Goal: Task Accomplishment & Management: Use online tool/utility

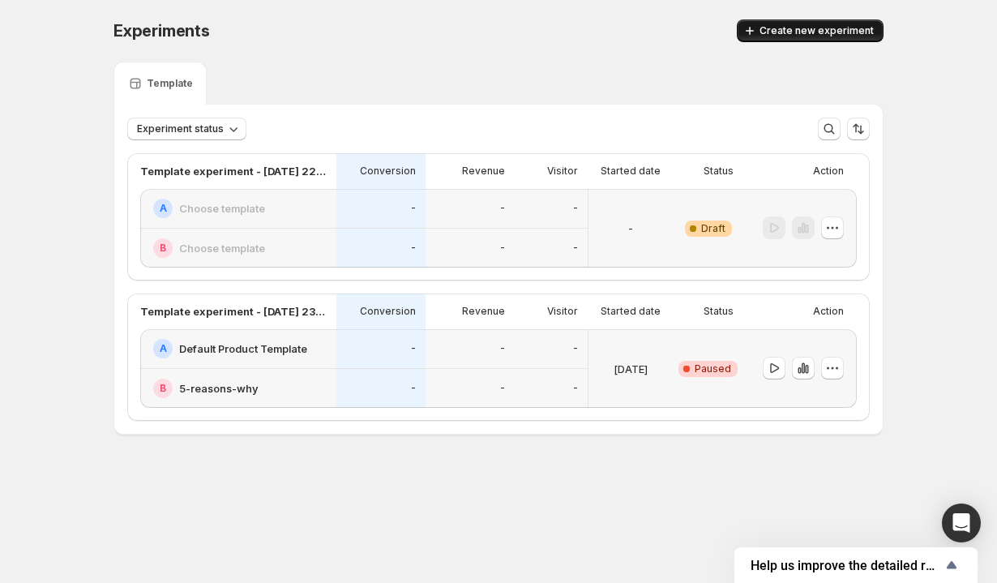
click at [768, 30] on span "Create new experiment" at bounding box center [817, 30] width 114 height 13
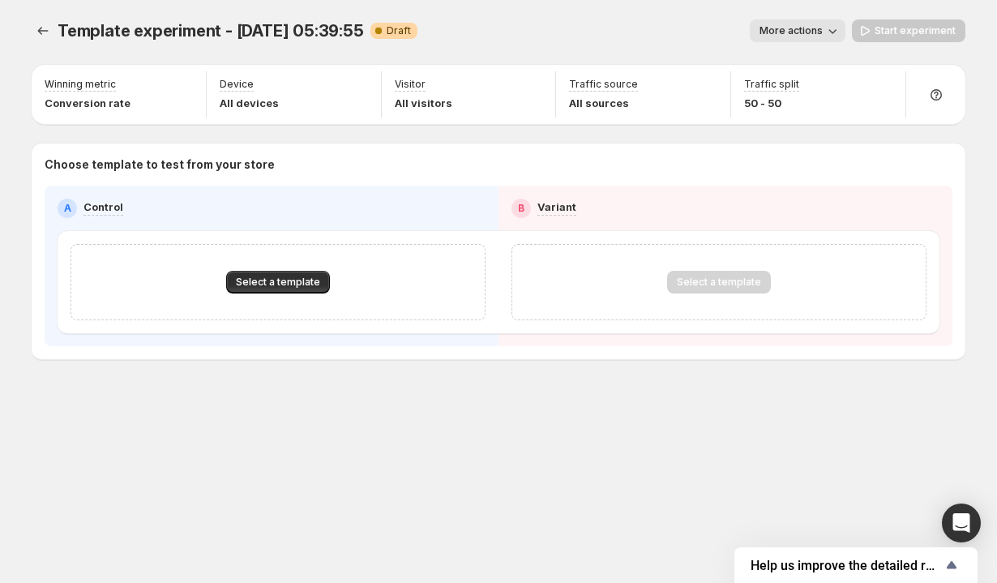
click at [273, 33] on span "Template experiment - Sep 26, 05:39:55" at bounding box center [211, 30] width 307 height 19
click at [286, 283] on span "Select a template" at bounding box center [278, 282] width 84 height 13
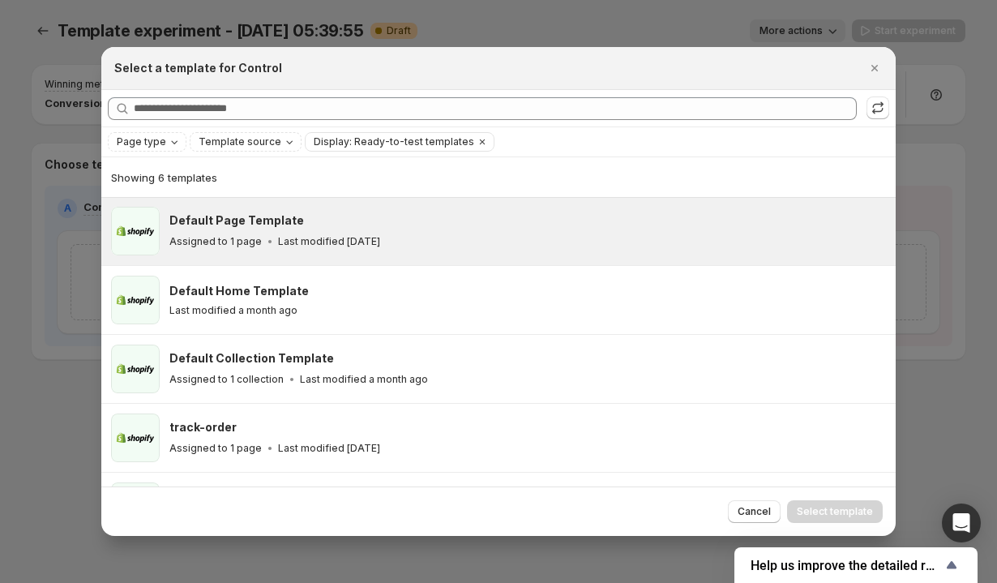
click at [297, 234] on div "Assigned to 1 page Last modified 6 days ago" at bounding box center [525, 242] width 712 height 16
click at [876, 516] on button "Select template" at bounding box center [835, 511] width 96 height 23
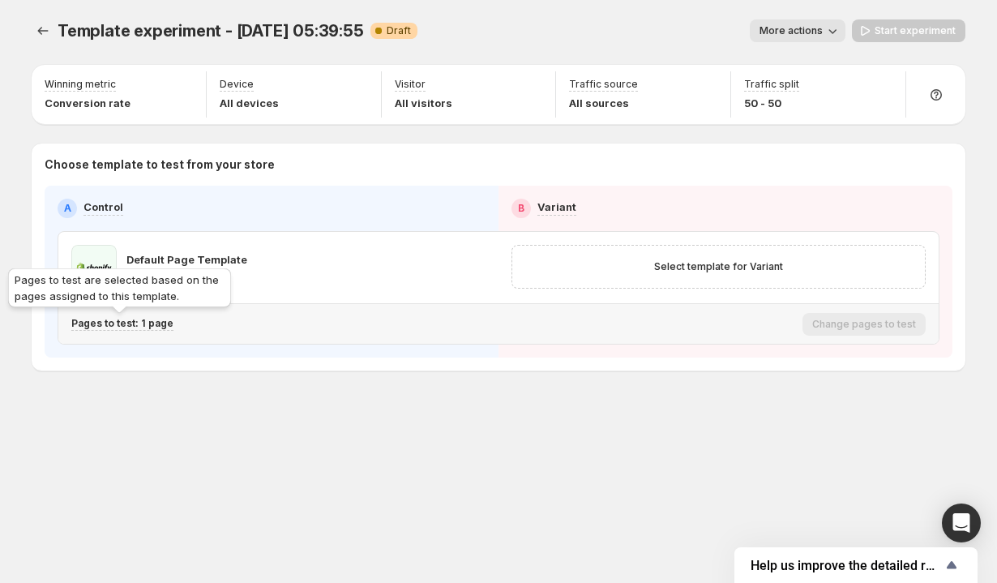
click at [138, 328] on p "Pages to test: 1 page" at bounding box center [122, 323] width 102 height 13
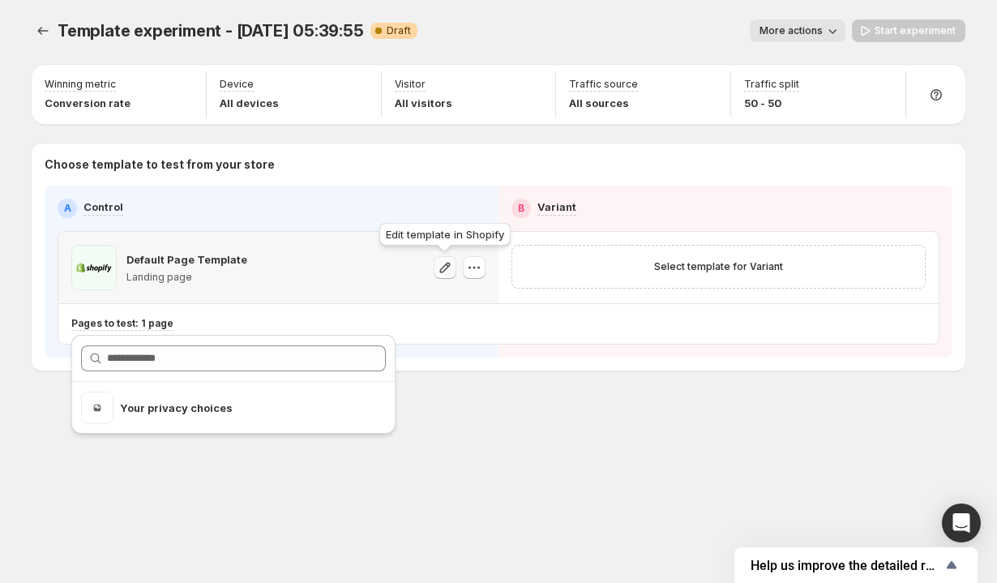
click at [450, 273] on icon "button" at bounding box center [445, 268] width 16 height 16
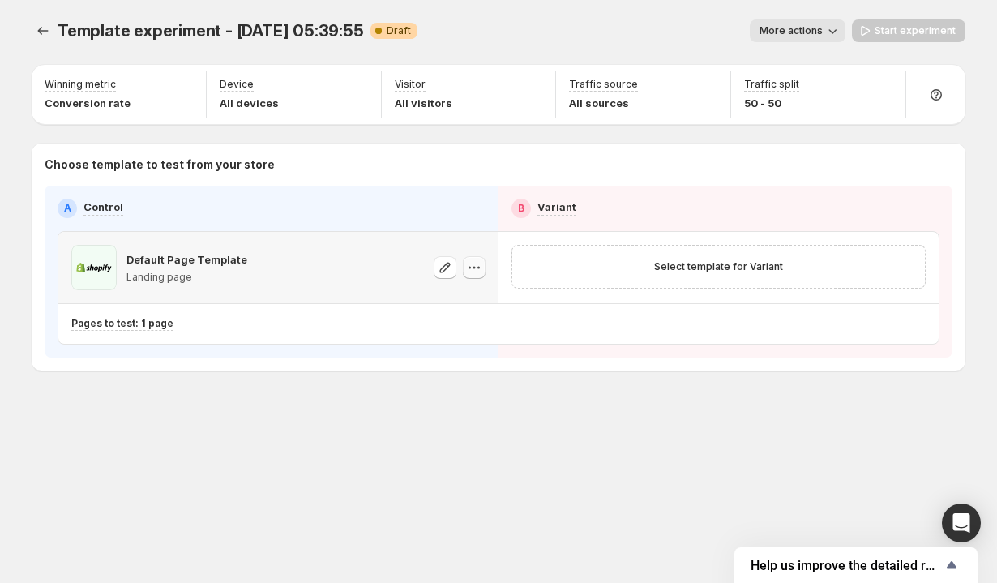
click at [476, 267] on icon "button" at bounding box center [474, 268] width 16 height 16
click at [475, 295] on span "Change template" at bounding box center [476, 301] width 88 height 13
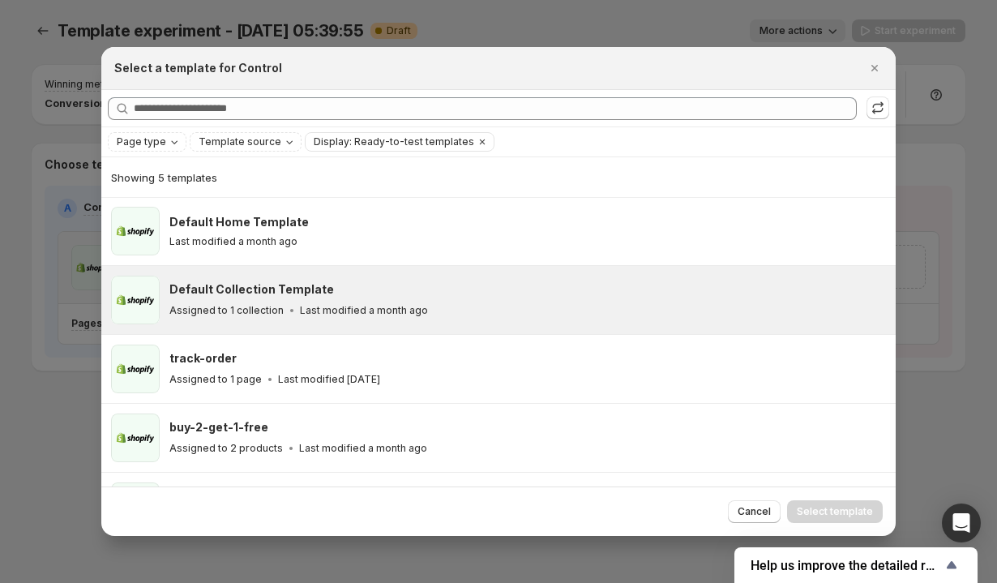
click at [684, 283] on div "Default Collection Template" at bounding box center [525, 289] width 712 height 16
click at [680, 292] on div "Default Collection Template" at bounding box center [525, 289] width 712 height 16
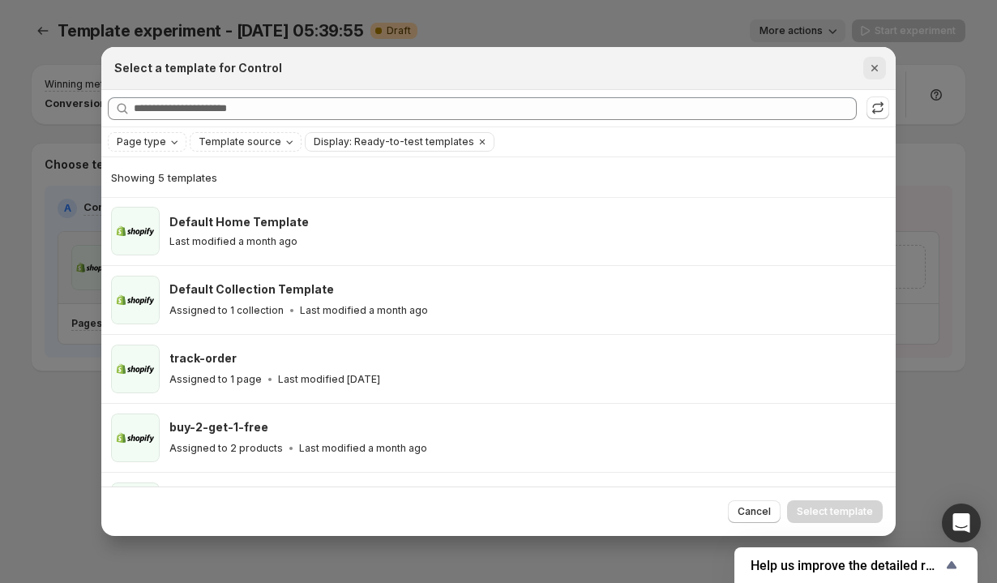
click at [873, 66] on icon "Close" at bounding box center [875, 68] width 6 height 6
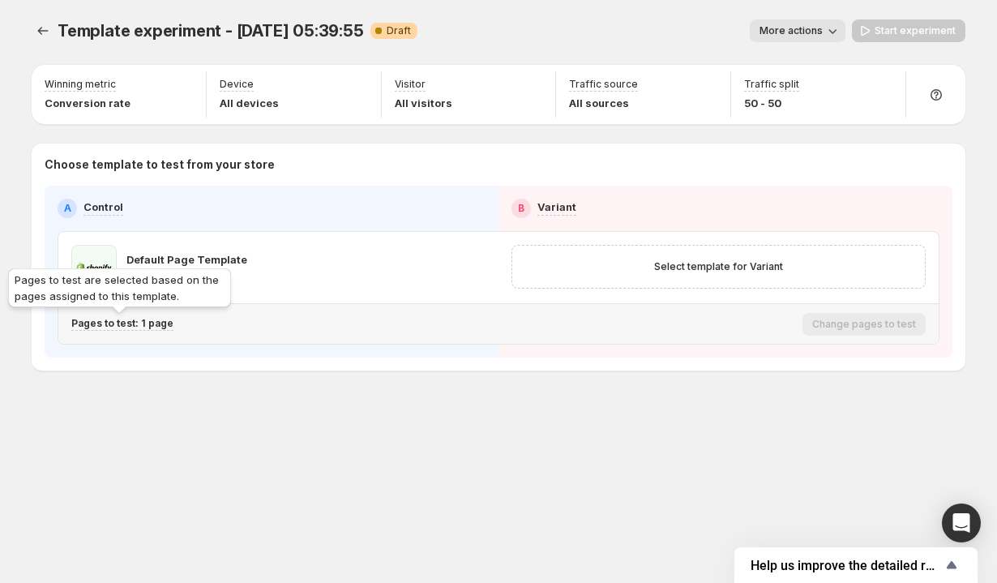
click at [142, 324] on p "Pages to test: 1 page" at bounding box center [122, 323] width 102 height 13
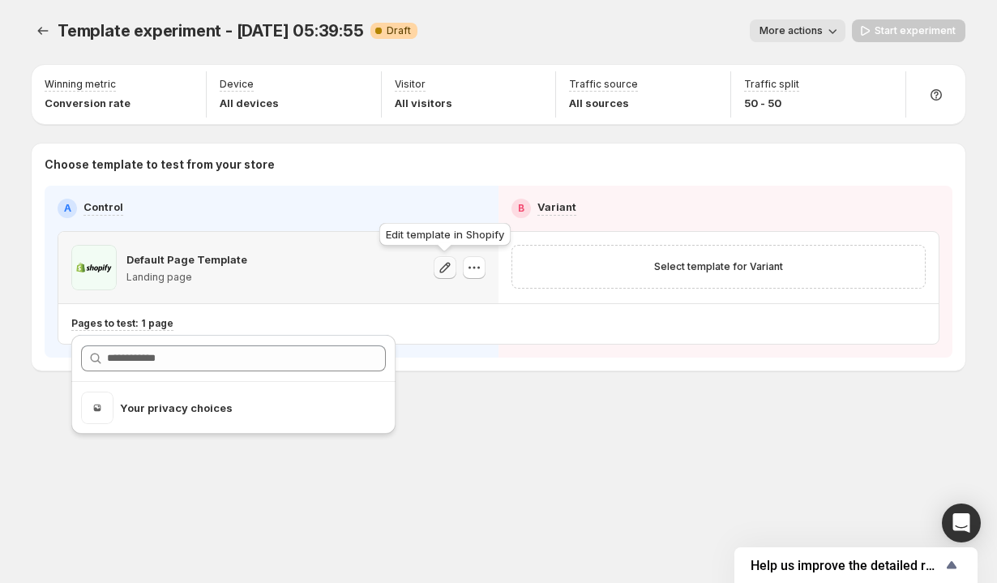
click at [434, 260] on button "button" at bounding box center [445, 267] width 23 height 23
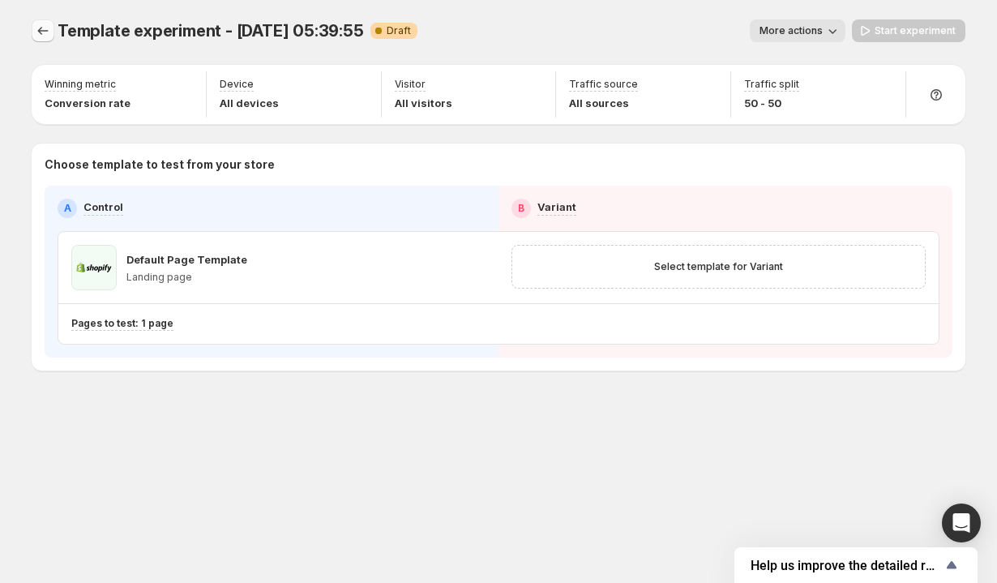
click at [41, 28] on icon "Experiments" at bounding box center [43, 31] width 16 height 16
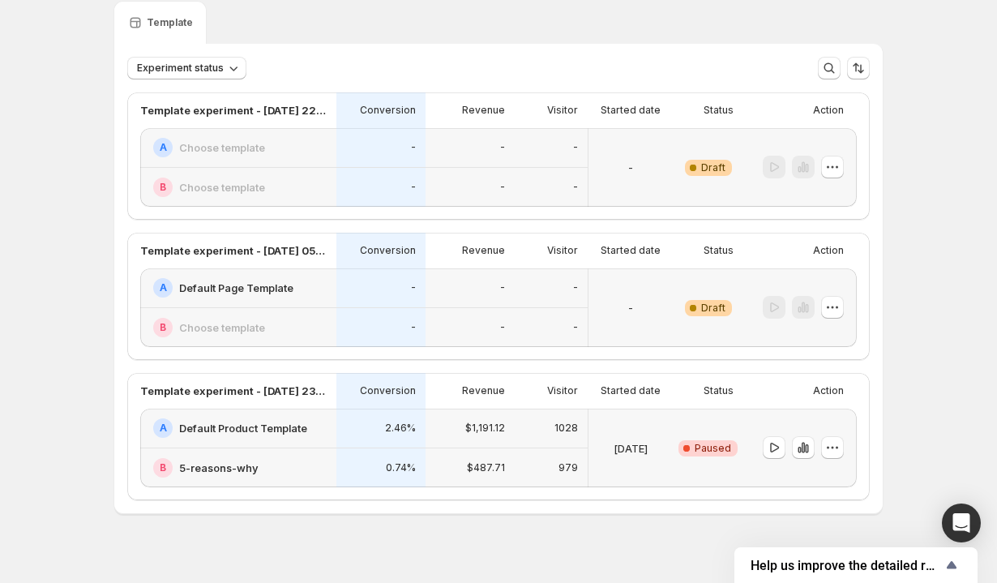
scroll to position [79, 0]
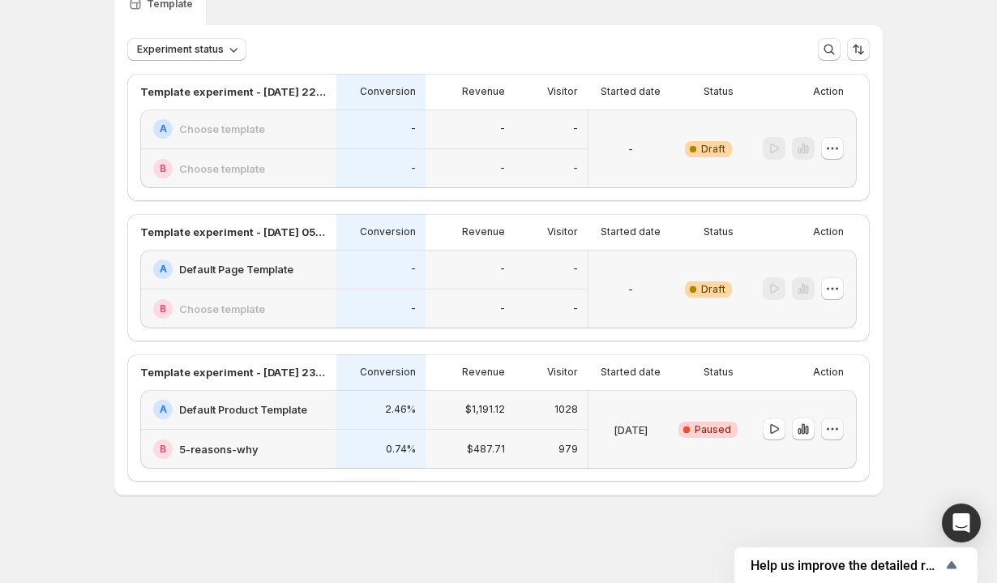
click at [838, 427] on icon "button" at bounding box center [833, 429] width 16 height 16
click at [829, 286] on icon "button" at bounding box center [833, 289] width 16 height 16
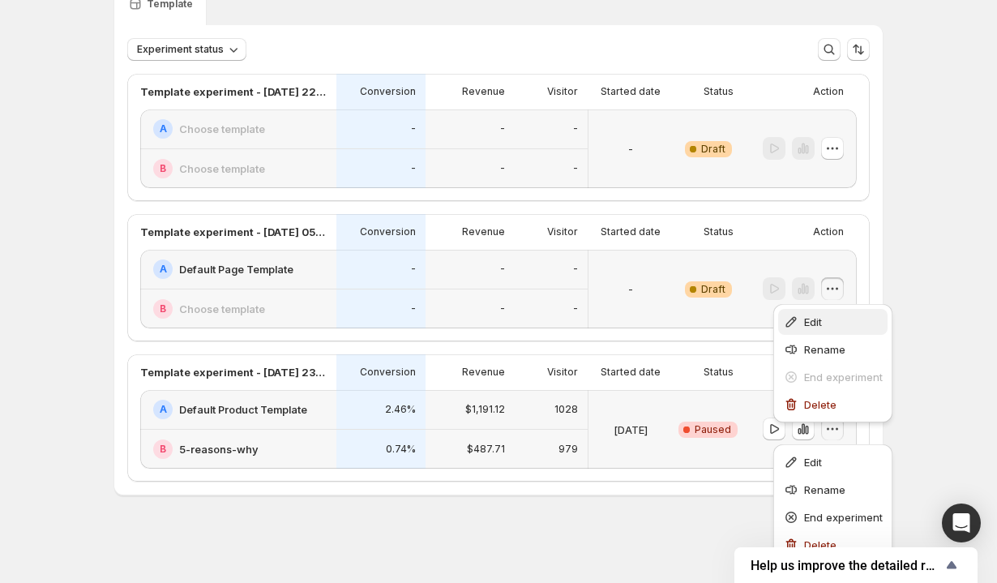
click at [817, 329] on span "Edit" at bounding box center [843, 322] width 79 height 16
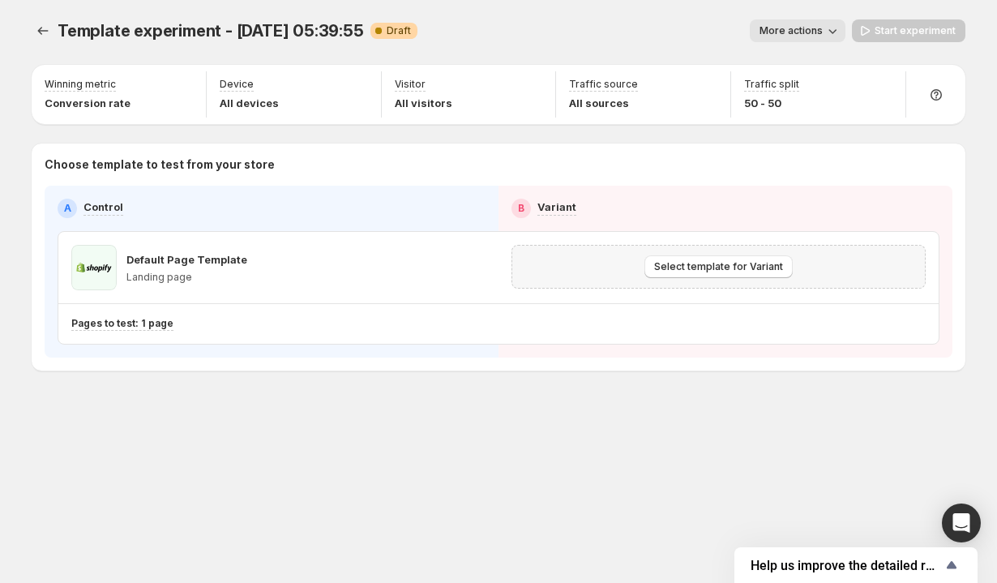
click at [625, 269] on div "Select template for Variant" at bounding box center [718, 266] width 393 height 23
click at [700, 264] on span "Select template for Variant" at bounding box center [718, 266] width 129 height 13
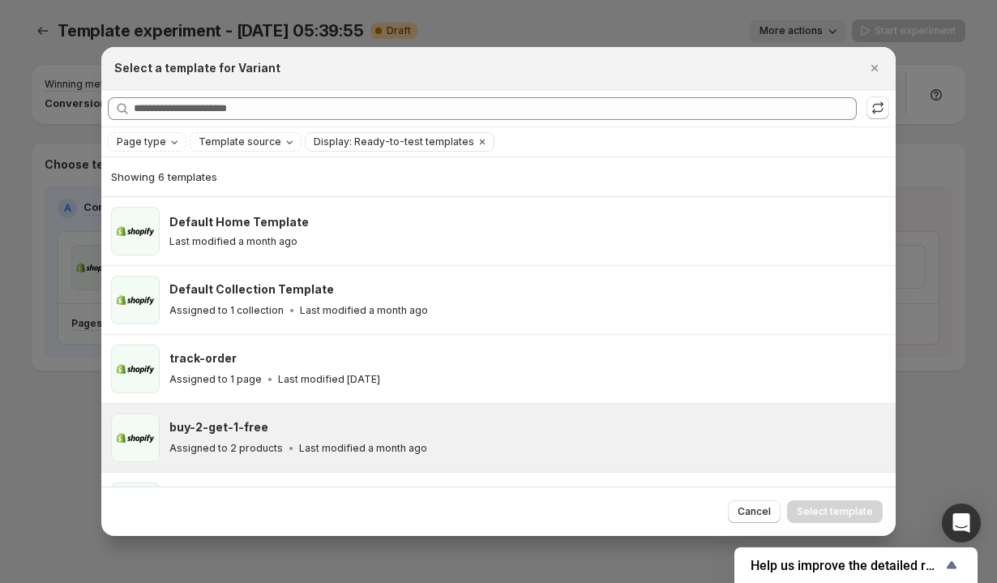
click at [448, 426] on div "buy-2-get-1-free" at bounding box center [525, 427] width 712 height 16
click at [826, 506] on span "Select template" at bounding box center [835, 511] width 76 height 13
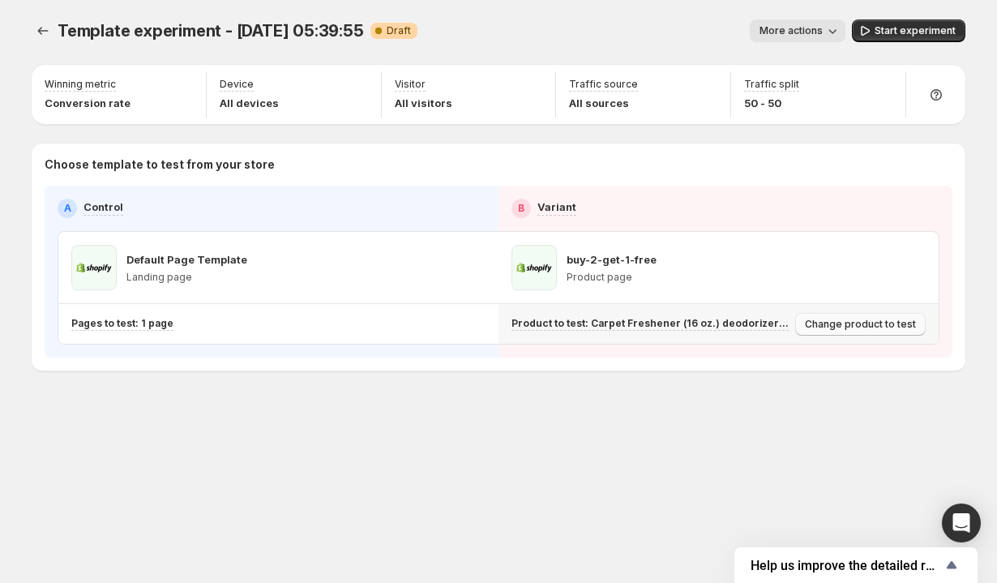
click at [825, 320] on span "Change product to test" at bounding box center [860, 324] width 111 height 13
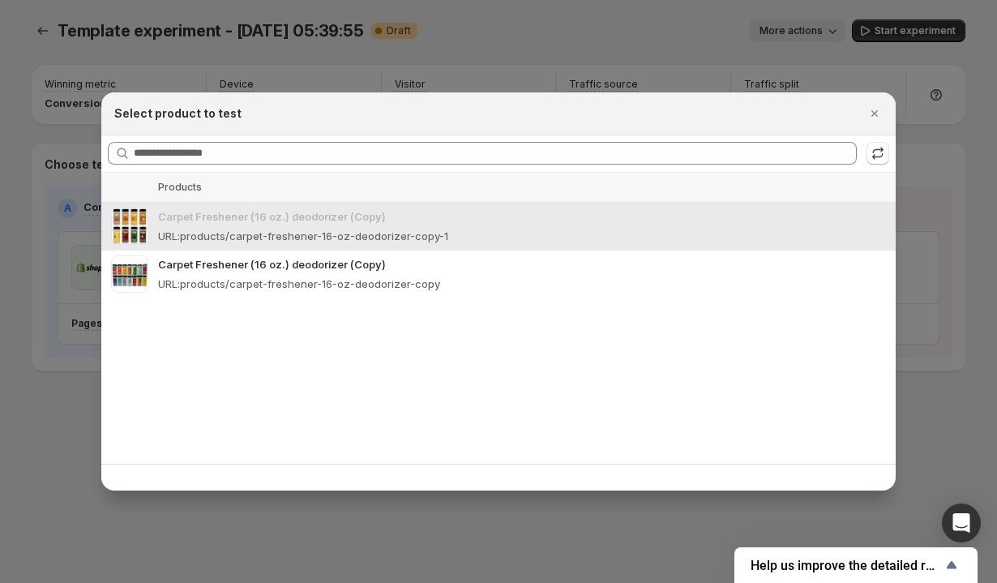
click at [761, 221] on table "Thumbnail Products Carpet Freshener (16 oz.) deodorizer (Copy) URL : products/c…" at bounding box center [498, 235] width 795 height 125
click at [970, 225] on div at bounding box center [498, 291] width 997 height 583
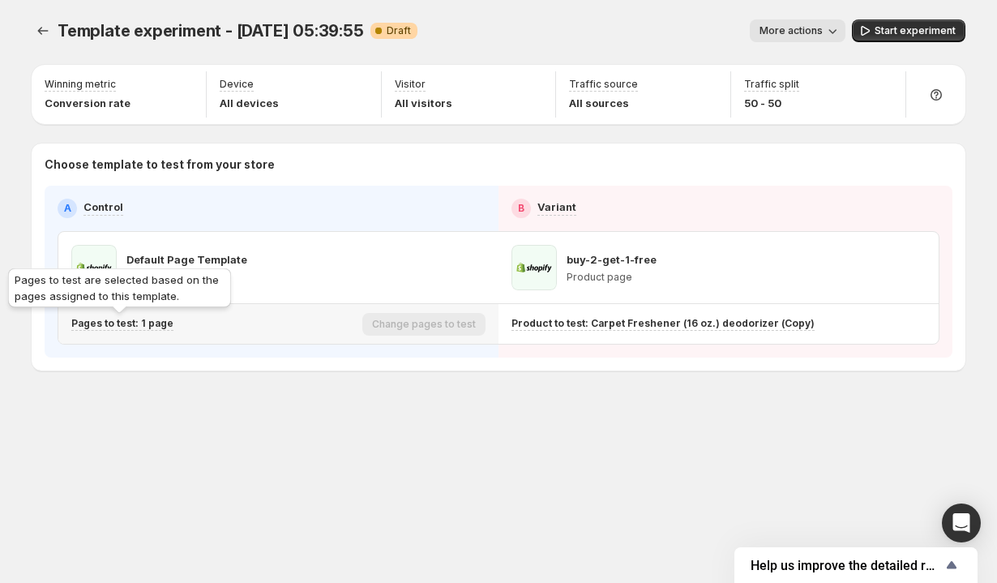
click at [133, 324] on p "Pages to test: 1 page" at bounding box center [122, 323] width 102 height 13
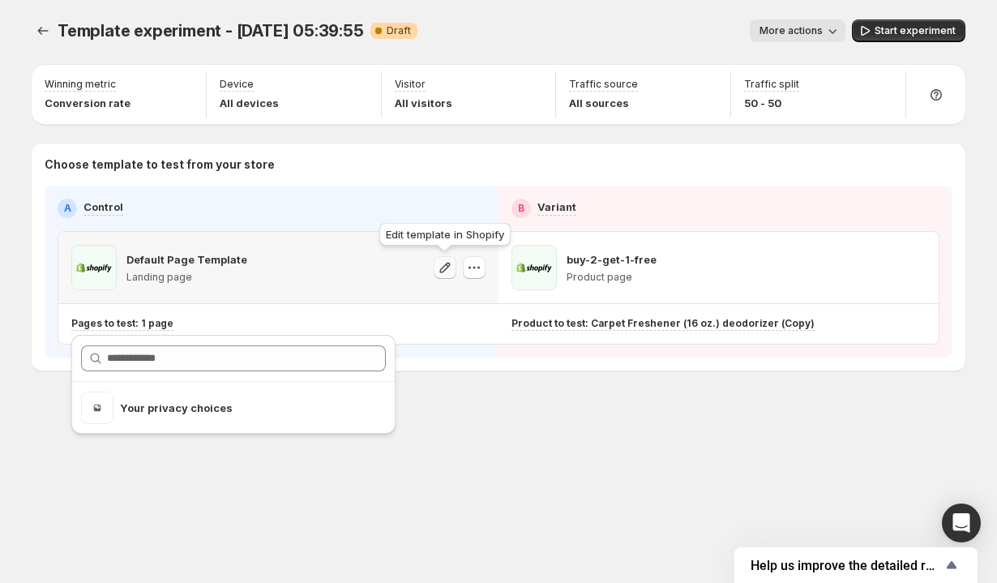
click at [447, 259] on button "button" at bounding box center [445, 267] width 23 height 23
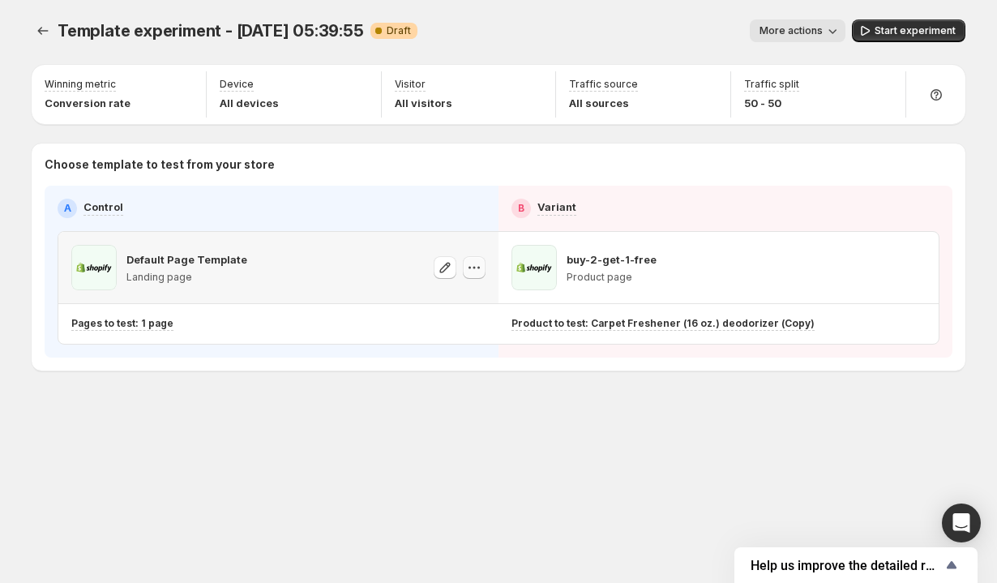
click at [480, 271] on icon "button" at bounding box center [474, 268] width 16 height 16
click at [481, 294] on span "Change template" at bounding box center [488, 302] width 112 height 16
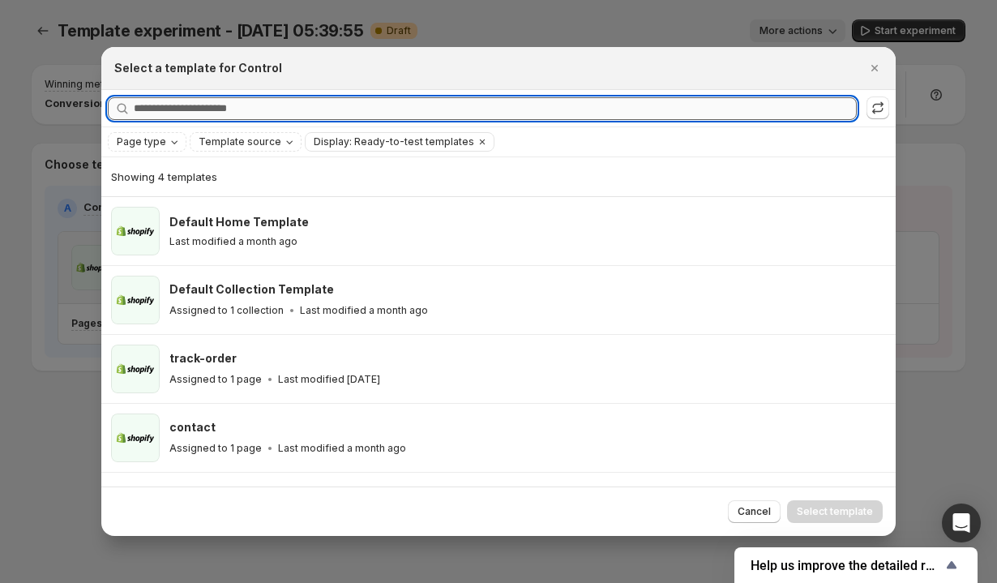
click at [383, 107] on input "Searching all templates" at bounding box center [495, 108] width 723 height 23
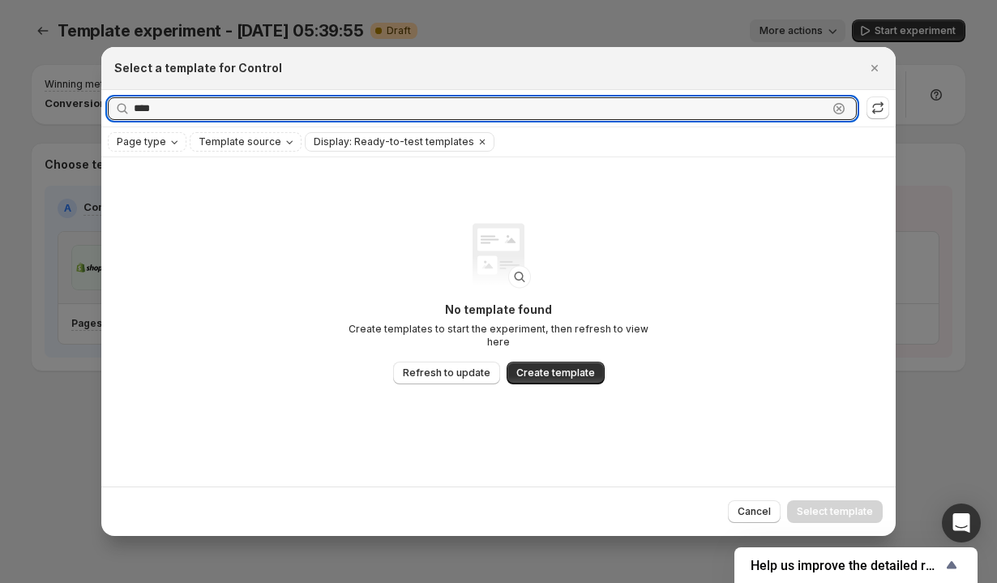
type input "****"
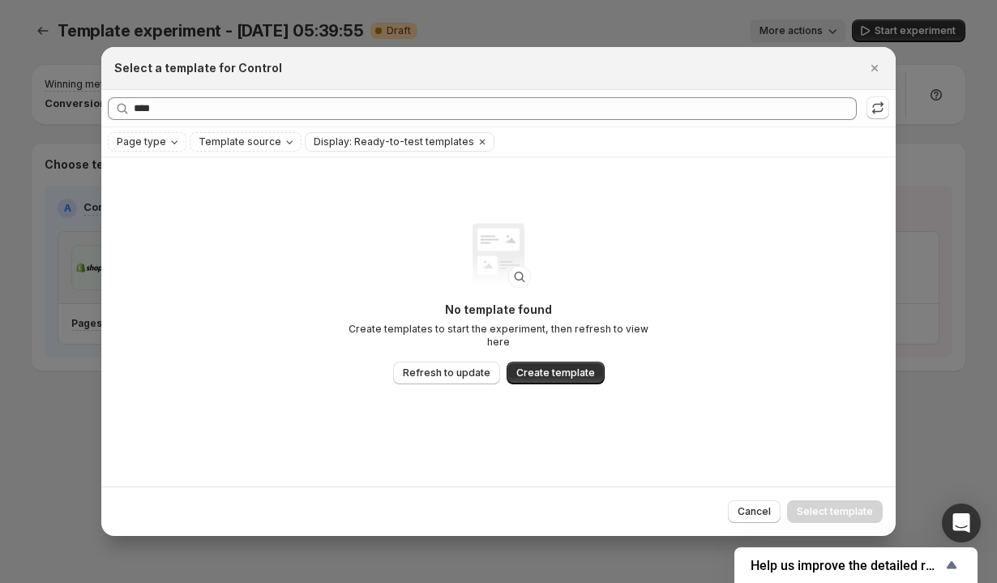
click at [451, 379] on div "No template found Create templates to start the experiment, then refresh to vie…" at bounding box center [499, 321] width 324 height 229
click at [456, 369] on span "Refresh to update" at bounding box center [447, 373] width 88 height 13
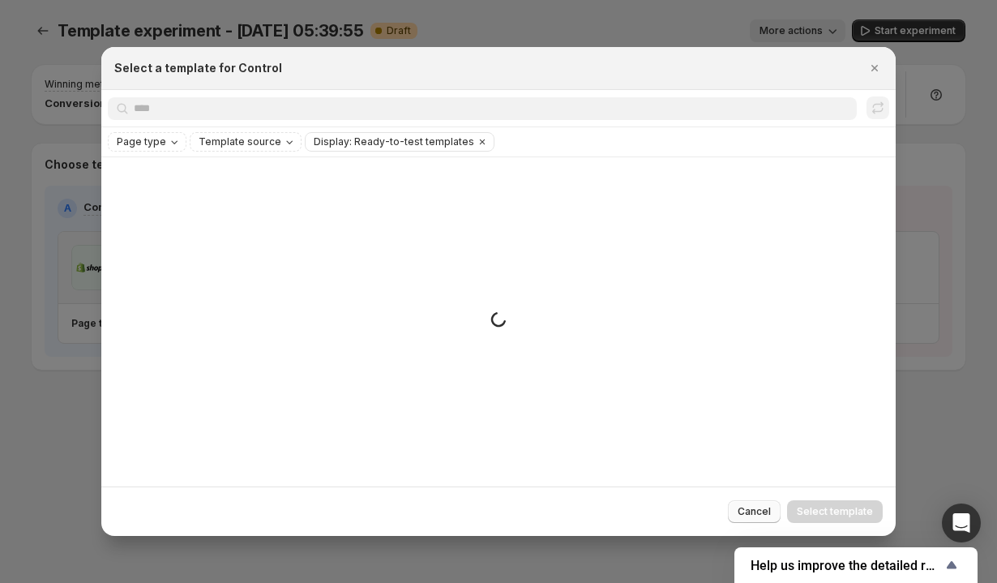
click at [740, 513] on button "Cancel" at bounding box center [754, 511] width 53 height 23
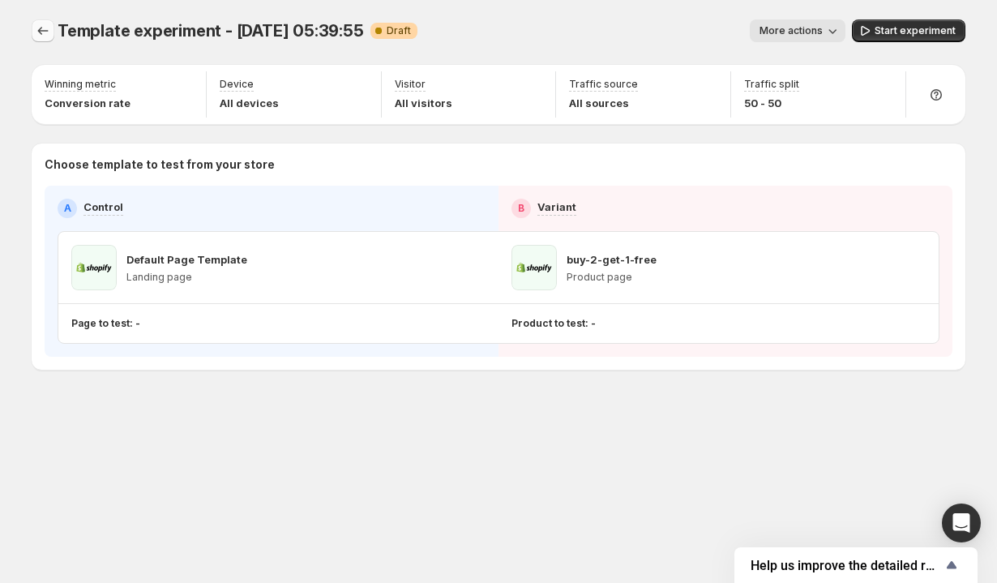
click at [49, 28] on icon "Experiments" at bounding box center [43, 31] width 16 height 16
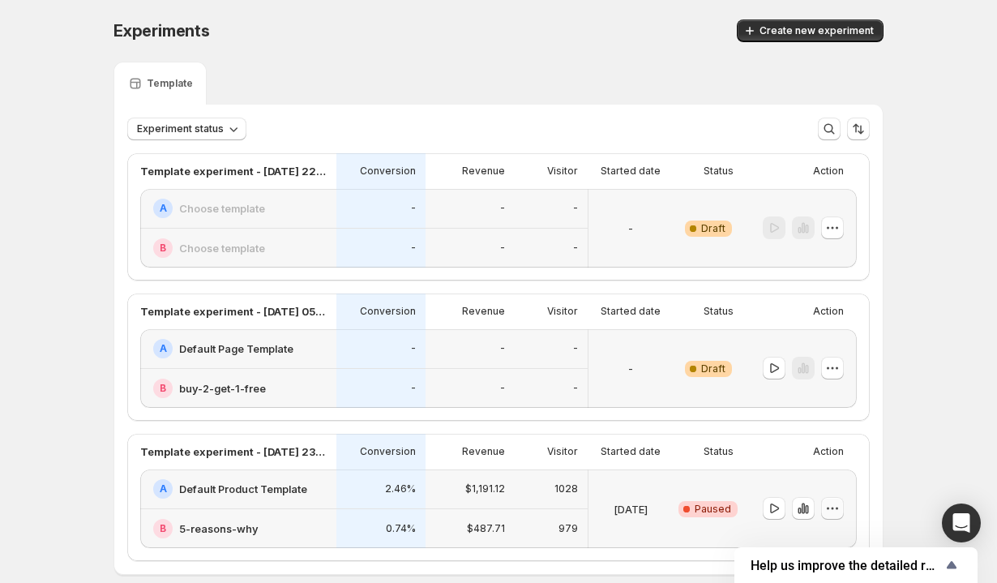
click at [829, 503] on icon "button" at bounding box center [833, 508] width 16 height 16
click at [818, 453] on span "End experiment" at bounding box center [843, 447] width 79 height 13
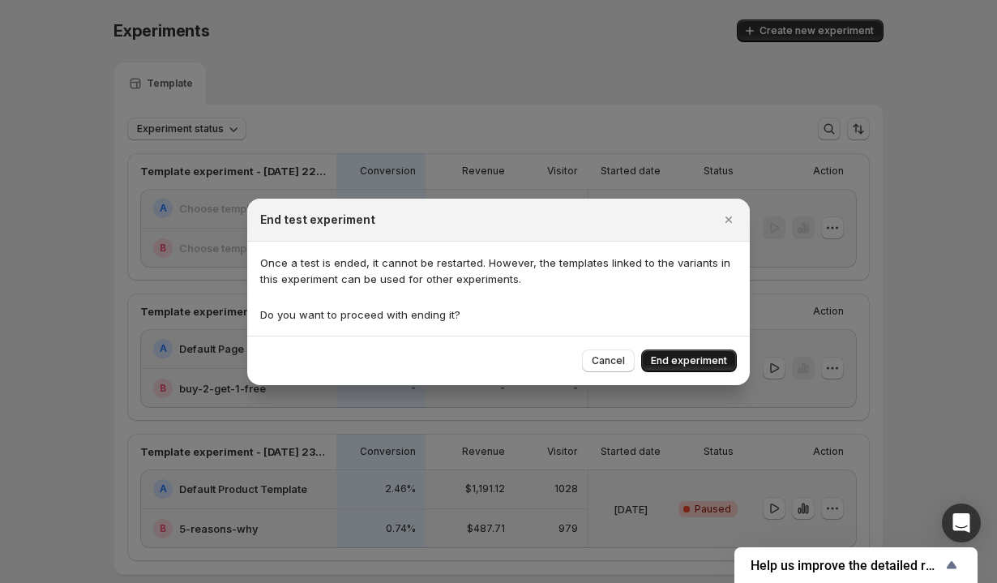
click at [688, 358] on span "End experiment" at bounding box center [689, 360] width 76 height 13
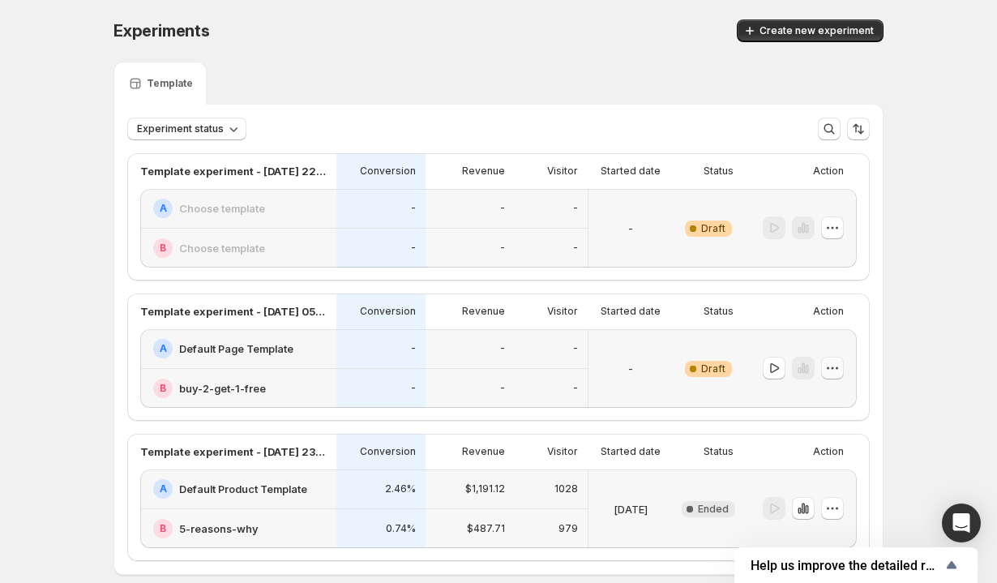
click at [840, 371] on icon "button" at bounding box center [833, 368] width 16 height 16
click at [827, 487] on span "Delete" at bounding box center [820, 484] width 32 height 13
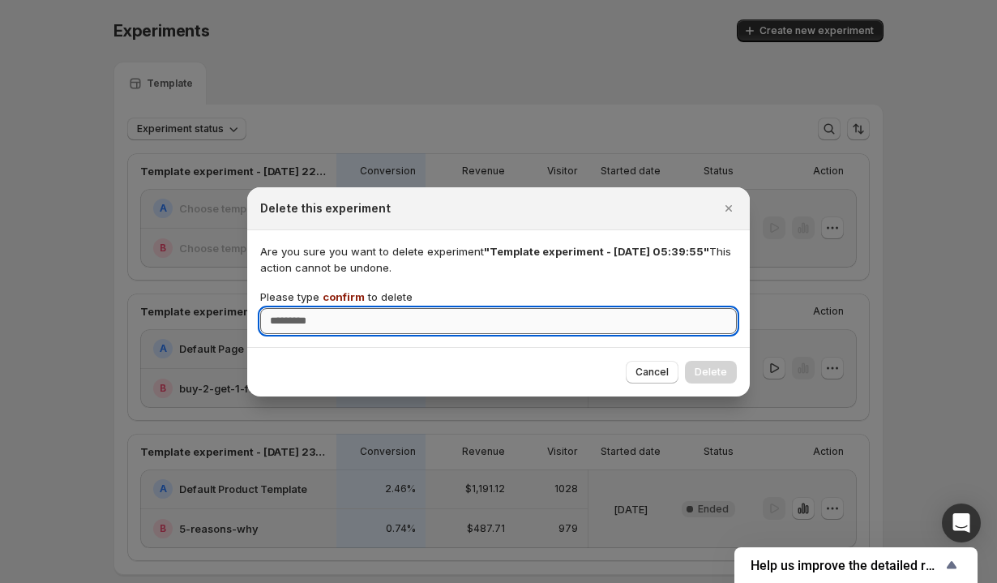
click at [671, 330] on input "Please type confirm to delete" at bounding box center [498, 321] width 477 height 26
type input "*******"
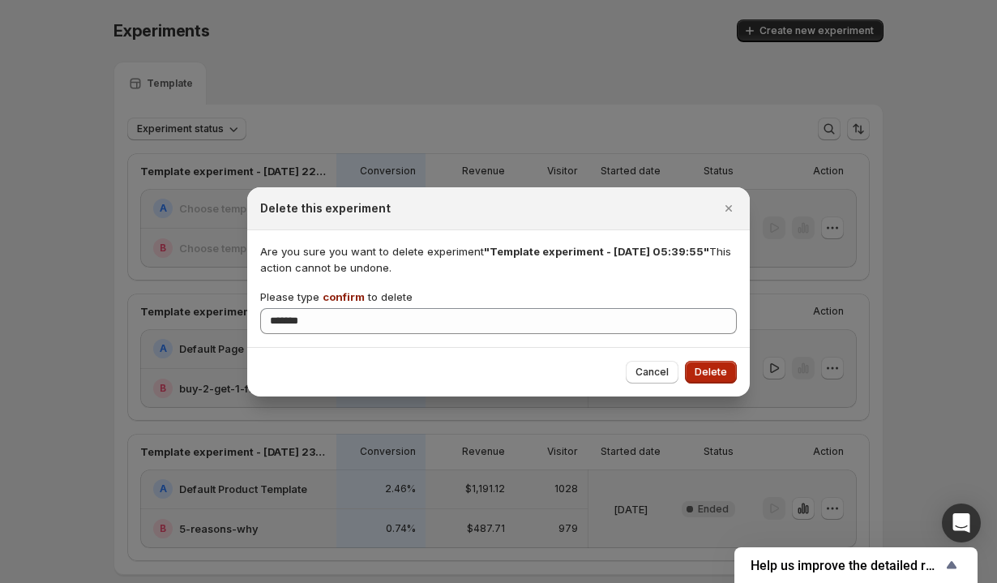
click at [710, 372] on span "Delete" at bounding box center [711, 372] width 32 height 13
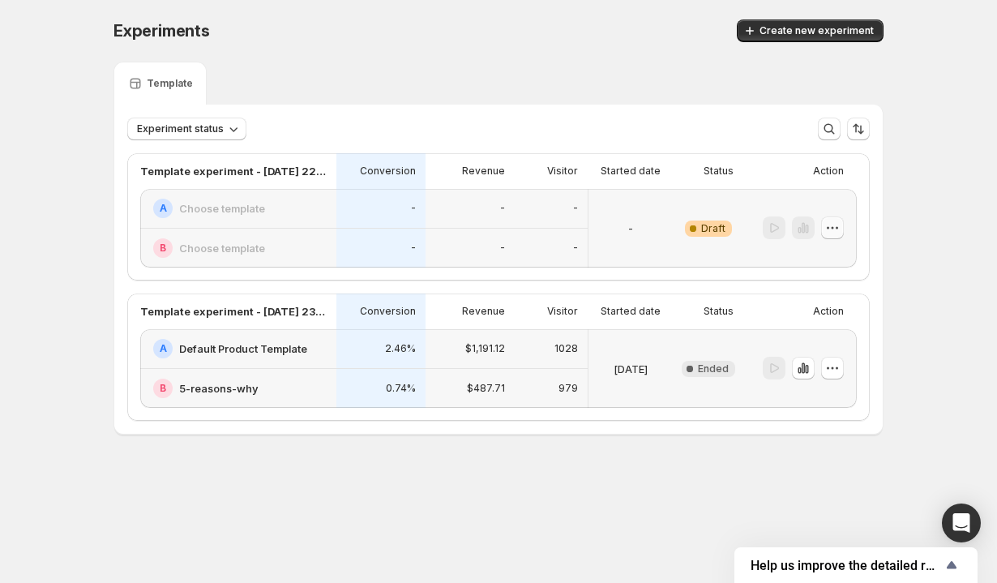
click at [839, 222] on icon "button" at bounding box center [833, 228] width 16 height 16
click at [796, 269] on button "Edit" at bounding box center [833, 261] width 109 height 26
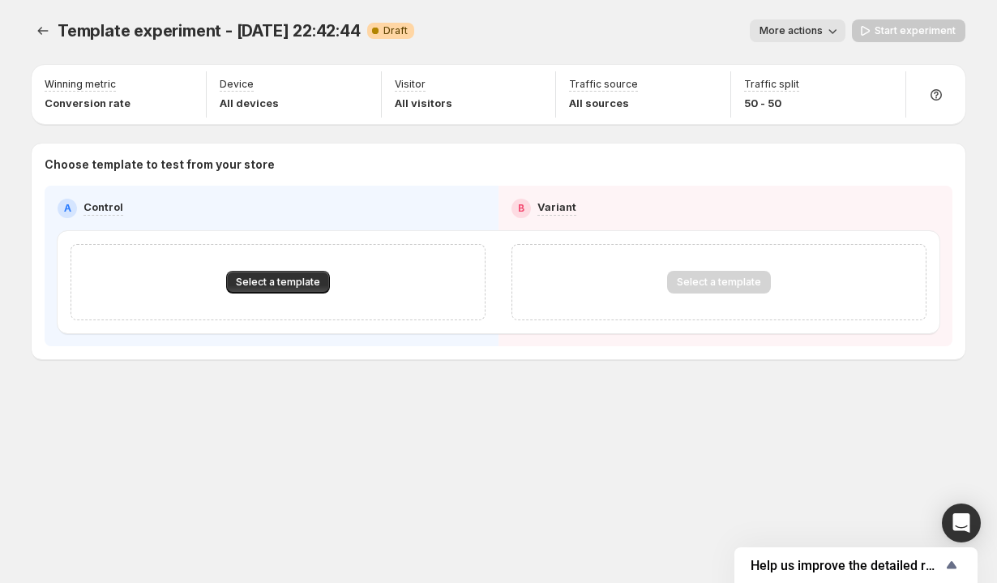
click at [255, 264] on div "Select a template" at bounding box center [278, 282] width 415 height 76
click at [270, 290] on button "Select a template" at bounding box center [278, 282] width 104 height 23
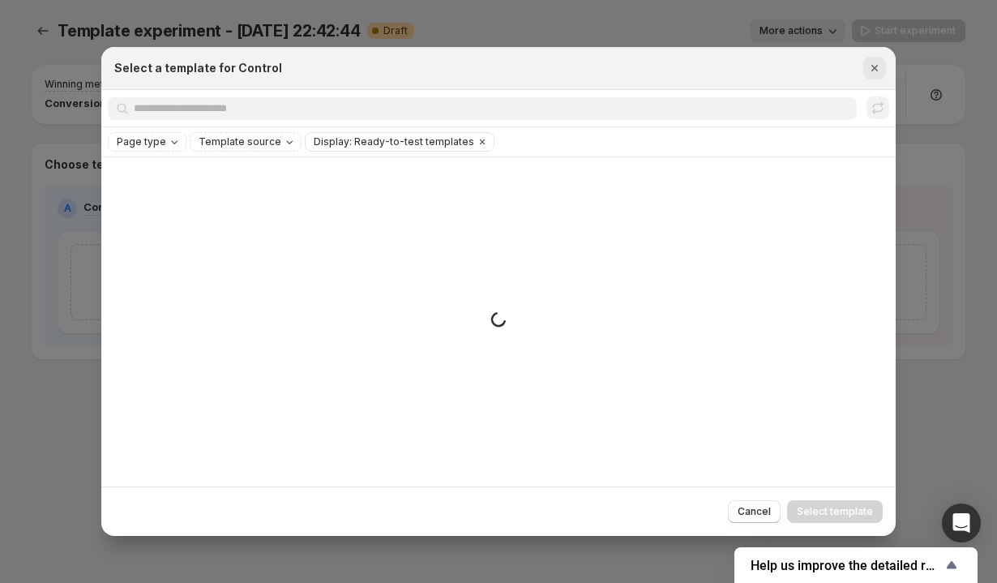
click at [876, 63] on icon "Close" at bounding box center [875, 68] width 16 height 16
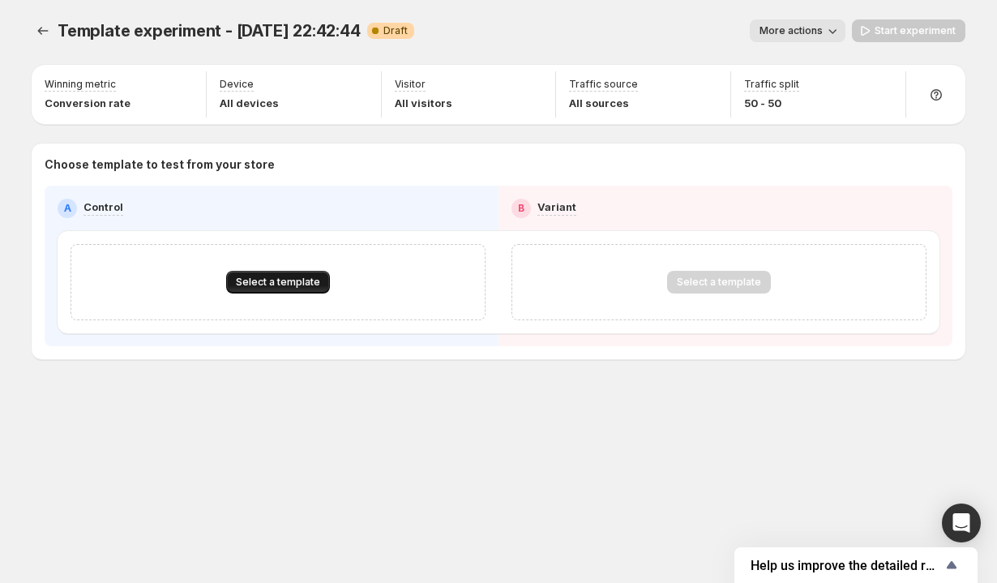
click at [305, 287] on span "Select a template" at bounding box center [278, 282] width 84 height 13
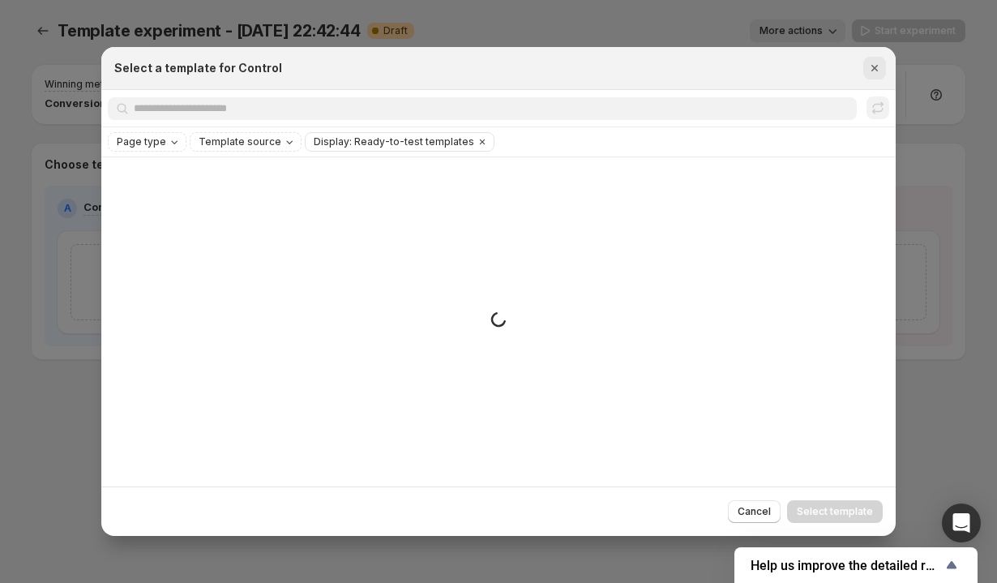
click at [867, 66] on icon "Close" at bounding box center [875, 68] width 16 height 16
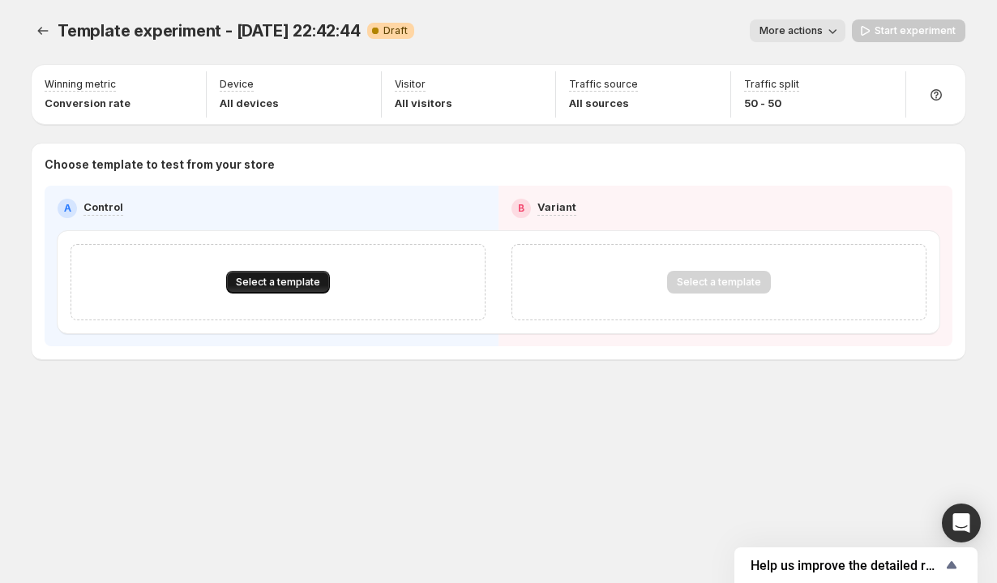
click at [301, 283] on span "Select a template" at bounding box center [278, 282] width 84 height 13
click at [285, 268] on div "Select a template" at bounding box center [278, 282] width 415 height 76
click at [285, 274] on button "Select a template" at bounding box center [278, 282] width 104 height 23
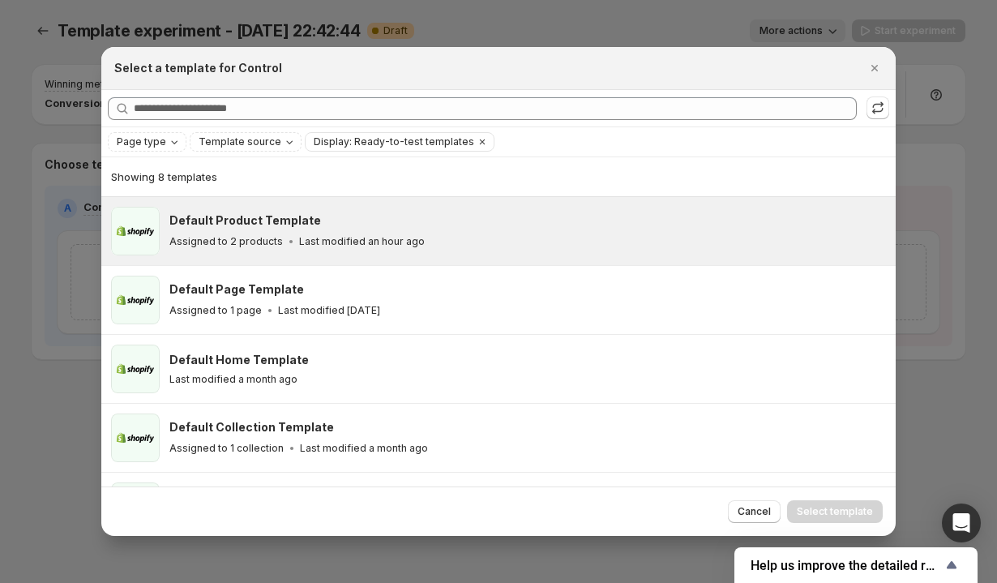
click at [299, 240] on p "Last modified an hour ago" at bounding box center [362, 241] width 126 height 13
click at [817, 506] on span "Select template" at bounding box center [835, 511] width 76 height 13
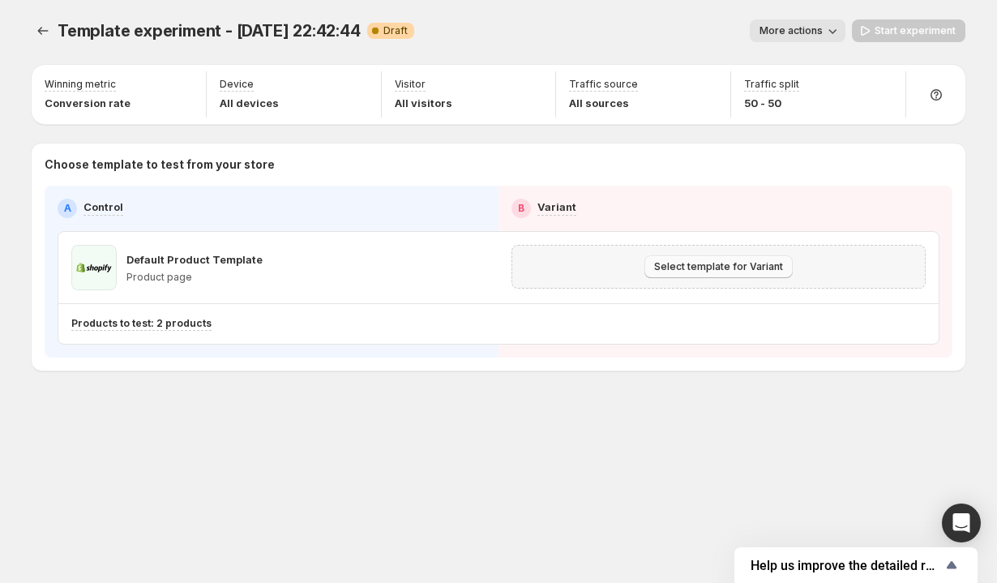
click at [682, 255] on button "Select template for Variant" at bounding box center [719, 266] width 148 height 23
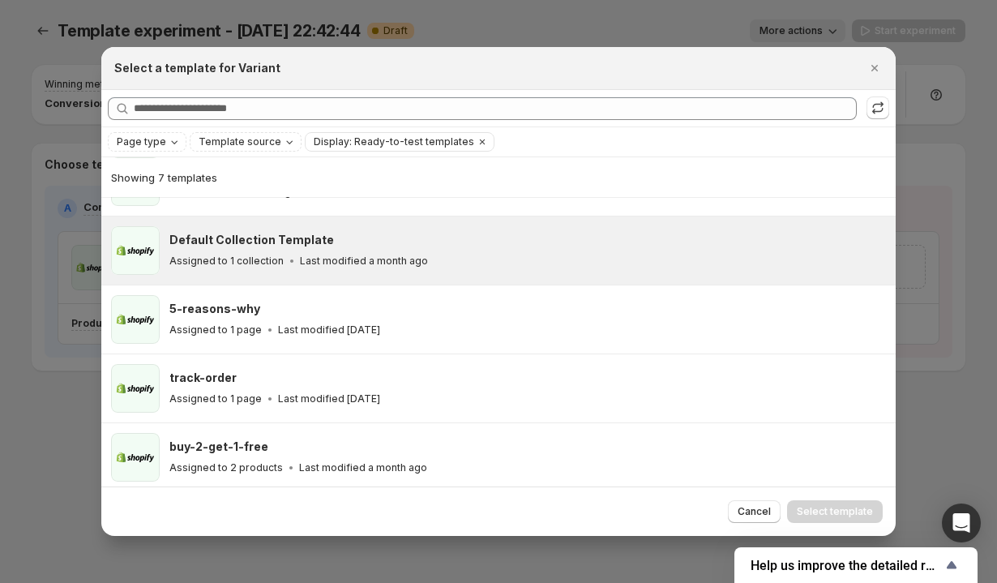
scroll to position [119, 0]
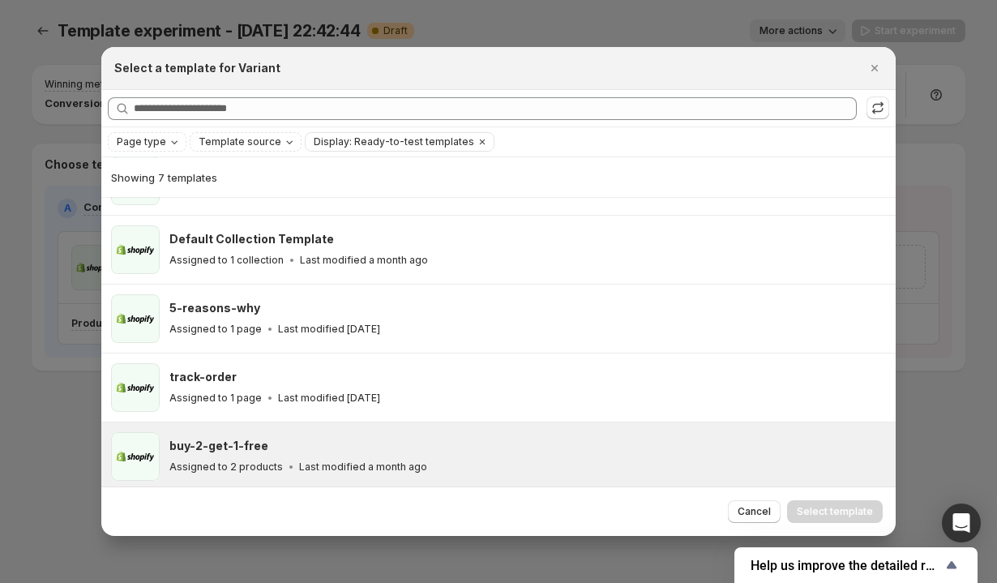
click at [609, 438] on div "buy-2-get-1-free" at bounding box center [525, 446] width 712 height 16
click at [852, 511] on span "Select template" at bounding box center [835, 511] width 76 height 13
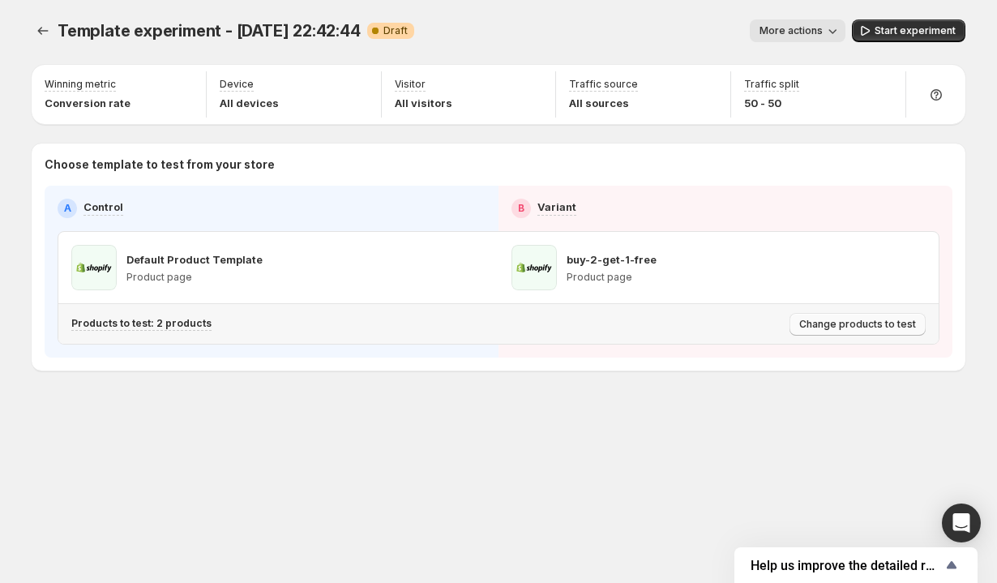
click at [853, 321] on span "Change products to test" at bounding box center [858, 324] width 117 height 13
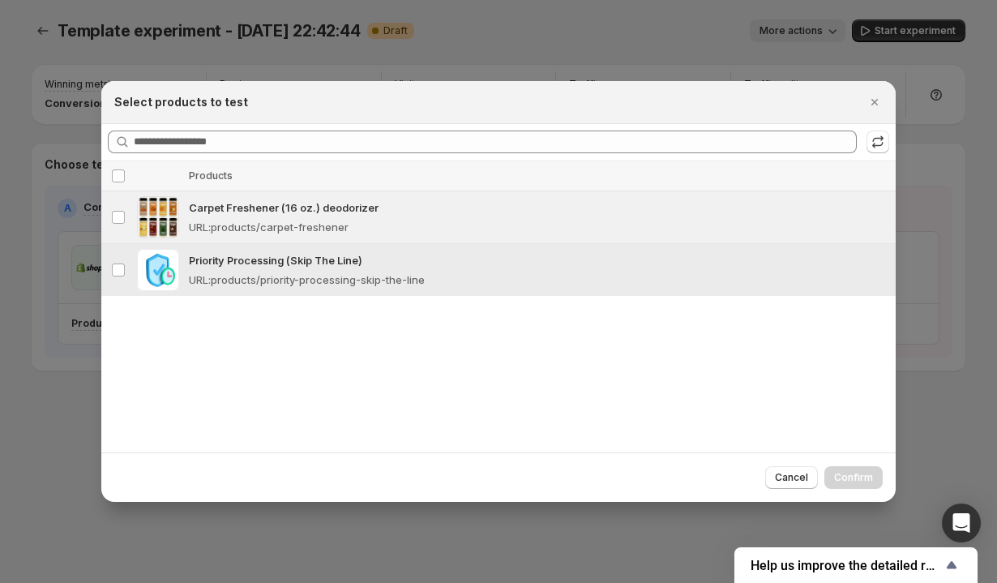
click at [769, 269] on div "Priority Processing (Skip The Line) URL : products/priority-processing-skip-the…" at bounding box center [537, 270] width 697 height 36
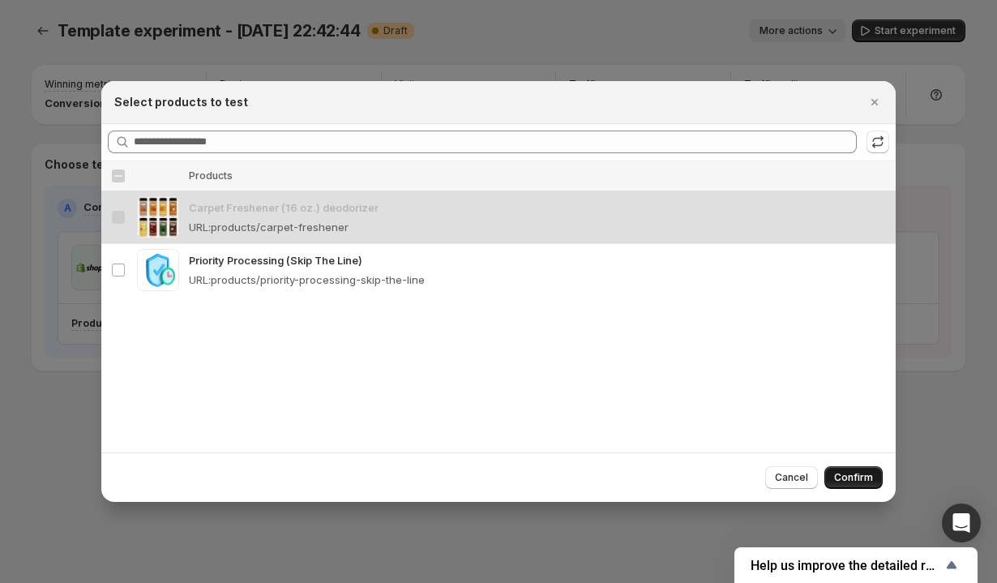
click at [871, 480] on span "Confirm" at bounding box center [853, 477] width 39 height 13
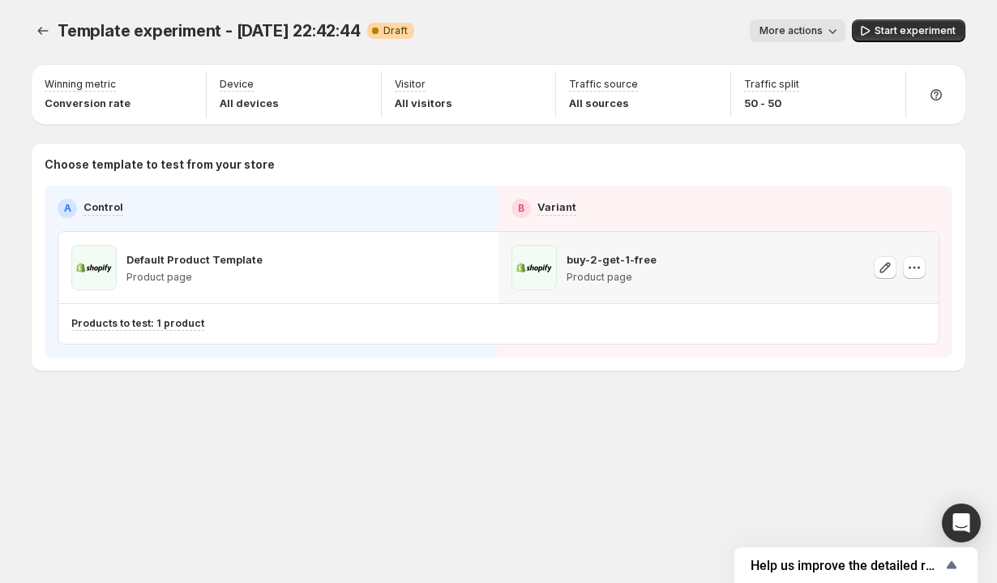
click at [759, 274] on div "buy-2-get-1-free Product page" at bounding box center [719, 267] width 414 height 45
click at [911, 272] on icon "button" at bounding box center [915, 268] width 16 height 16
click at [747, 320] on div "Products to test: 1 product" at bounding box center [427, 324] width 712 height 14
click at [881, 34] on span "Start experiment" at bounding box center [915, 30] width 81 height 13
click at [803, 43] on div "Template experiment - Sep 19, 22:42:44. This page is ready Template experiment …" at bounding box center [499, 31] width 934 height 62
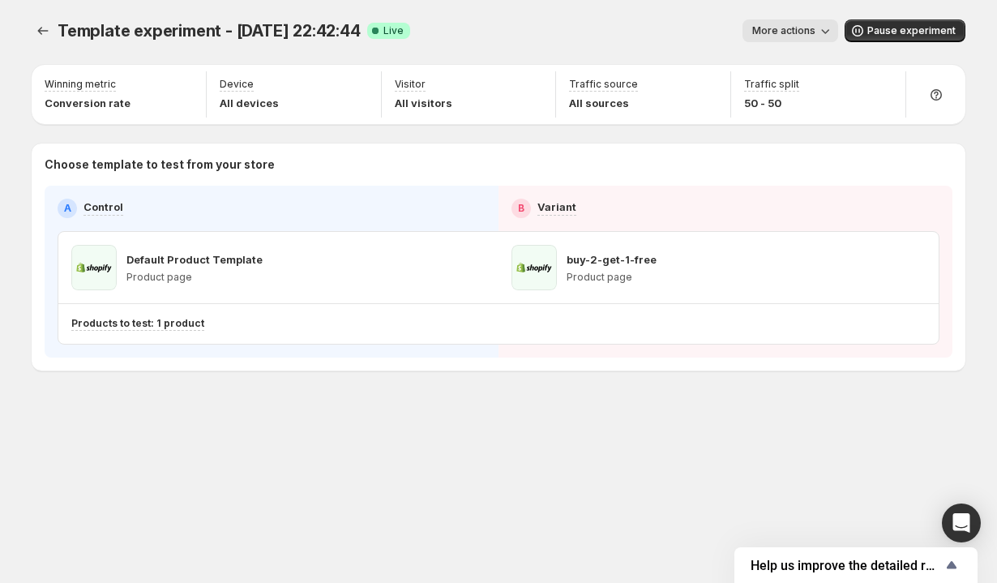
click at [803, 35] on span "More actions" at bounding box center [784, 30] width 63 height 13
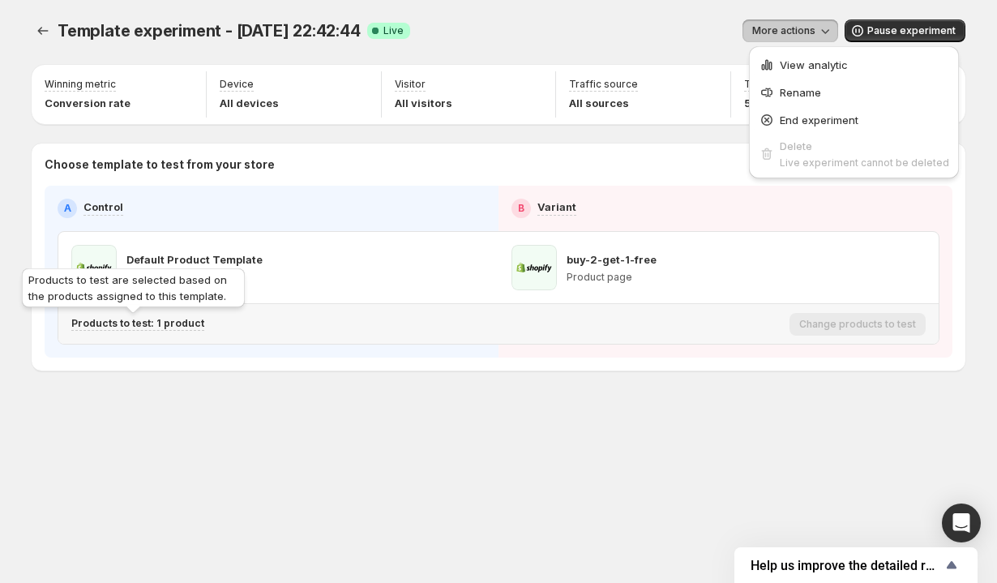
click at [166, 319] on p "Products to test: 1 product" at bounding box center [137, 323] width 133 height 13
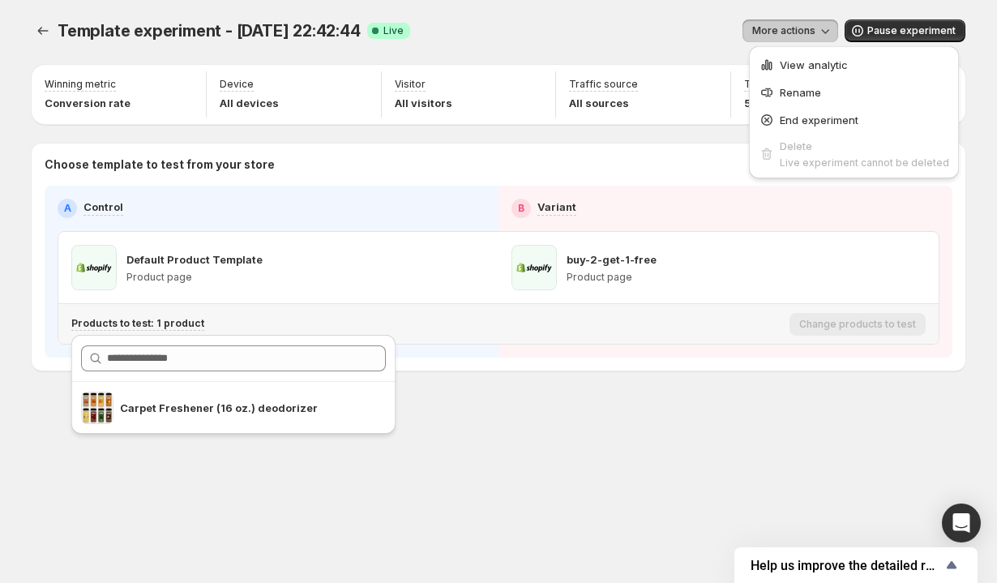
click at [809, 327] on div "Change products to test" at bounding box center [858, 324] width 136 height 23
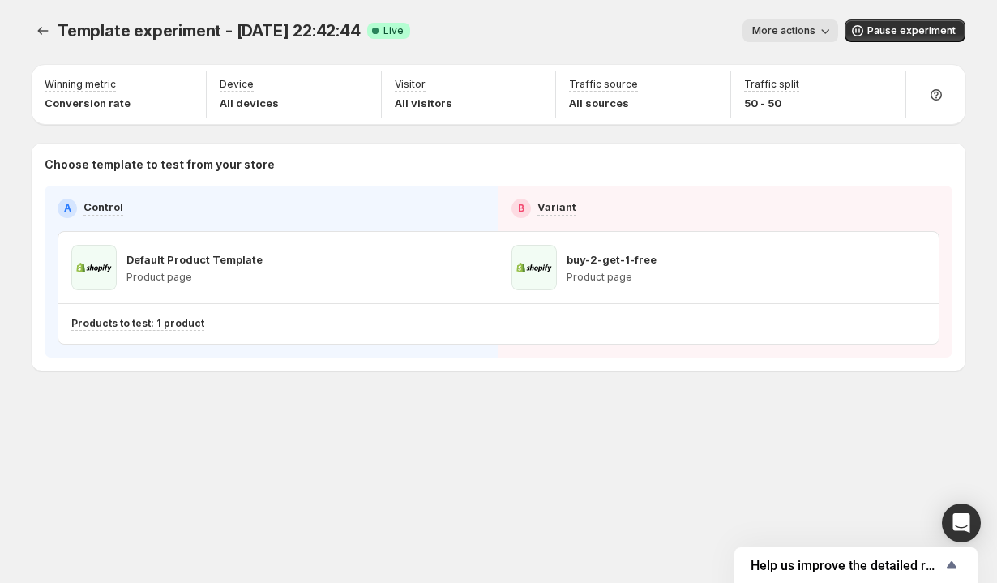
click at [805, 24] on button "More actions" at bounding box center [791, 30] width 96 height 23
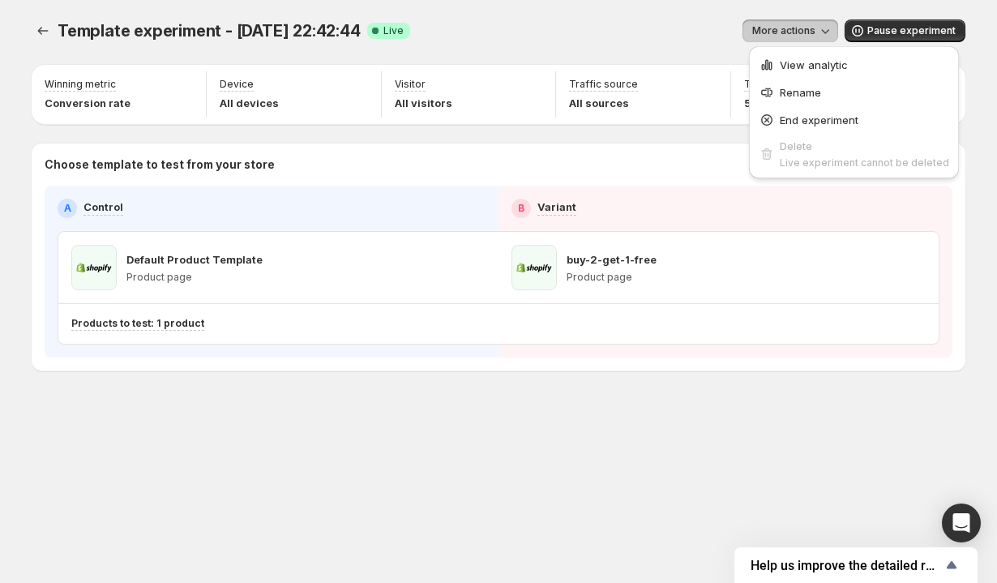
click at [805, 26] on span "More actions" at bounding box center [784, 30] width 63 height 13
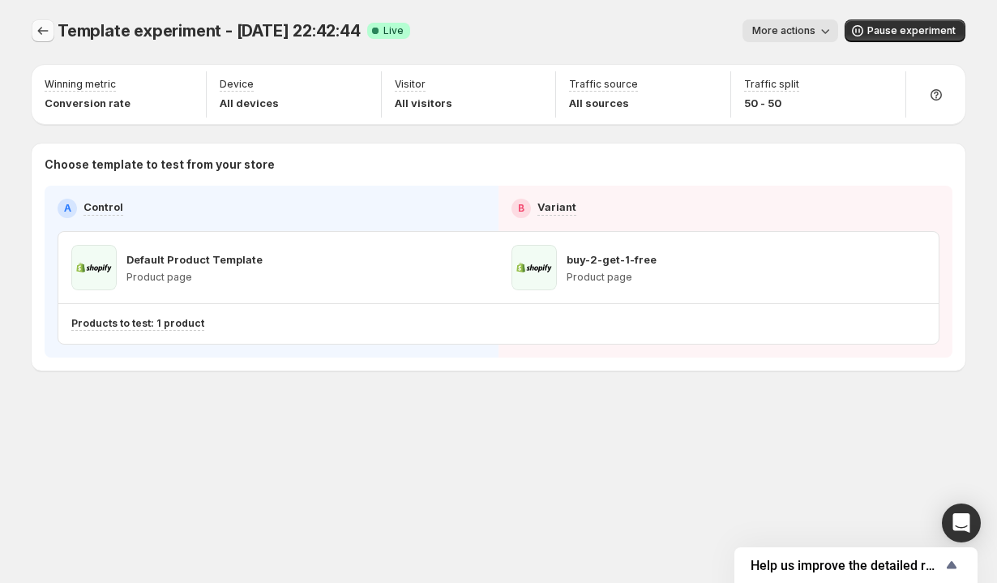
click at [41, 19] on button "Experiments" at bounding box center [43, 30] width 23 height 23
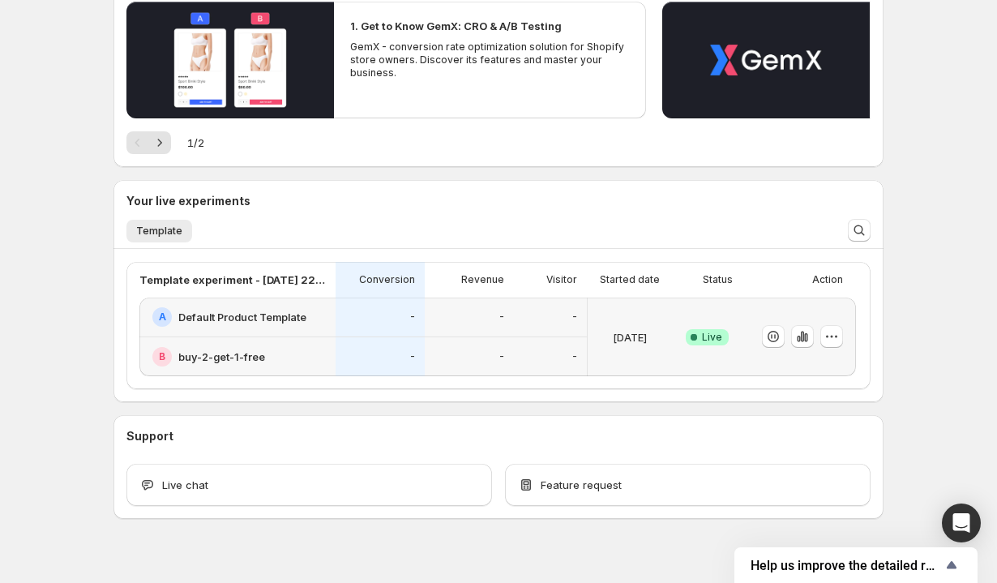
scroll to position [213, 0]
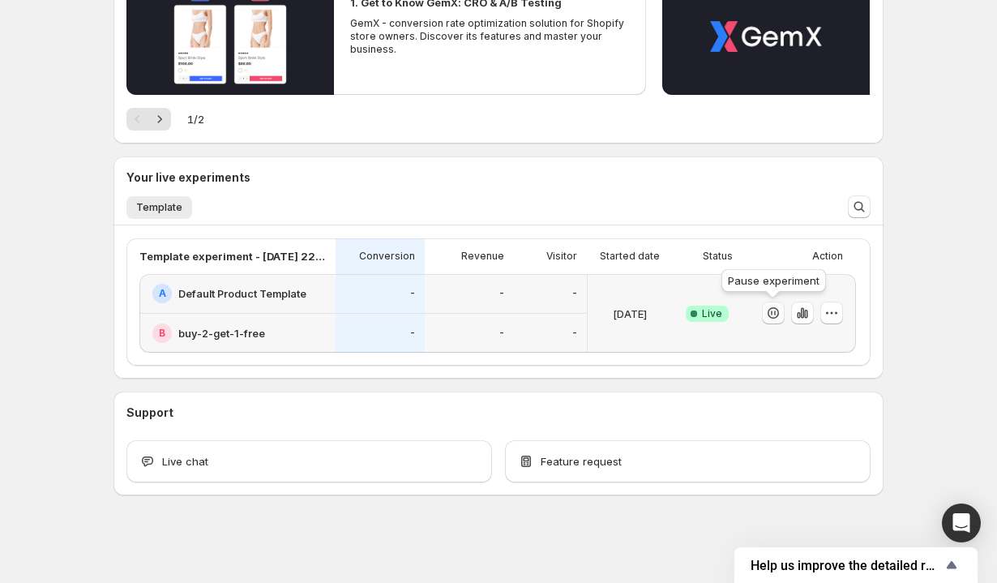
click at [777, 311] on icon "button" at bounding box center [774, 313] width 16 height 16
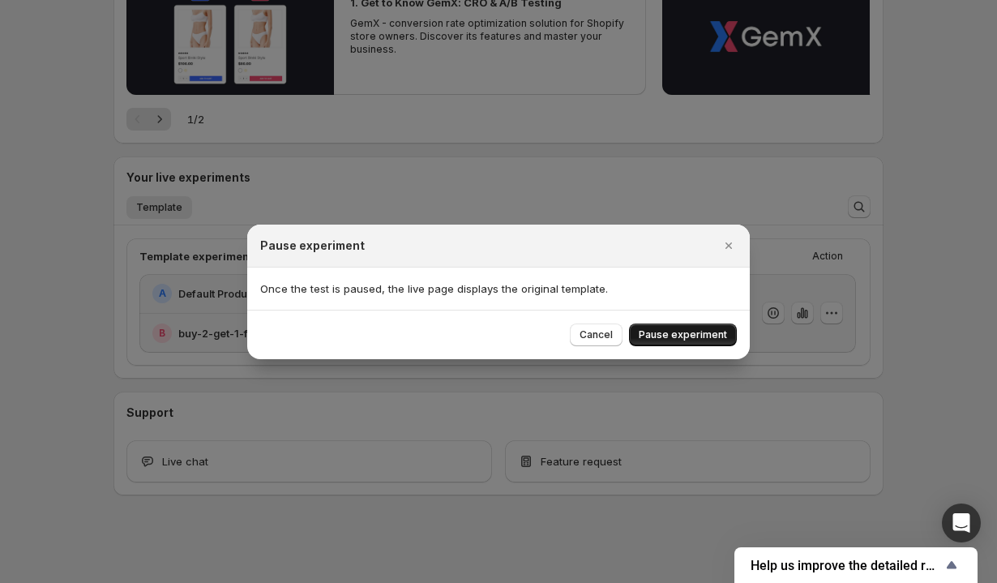
click at [694, 338] on span "Pause experiment" at bounding box center [683, 334] width 88 height 13
